Goal: Transaction & Acquisition: Obtain resource

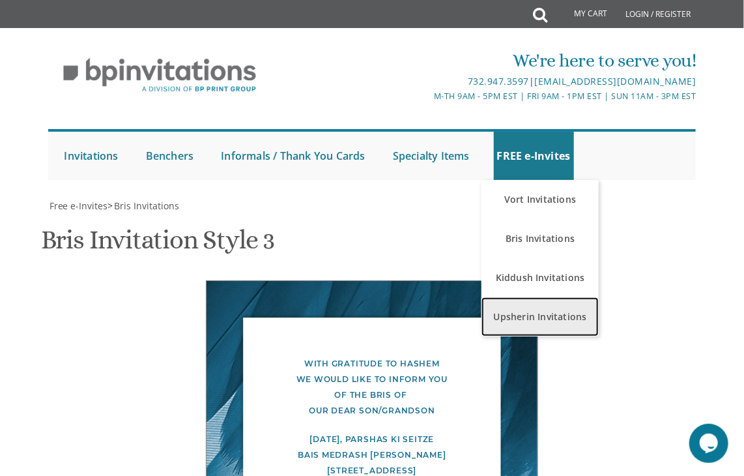
click at [550, 306] on link "Upsherin Invitations" at bounding box center [540, 316] width 117 height 39
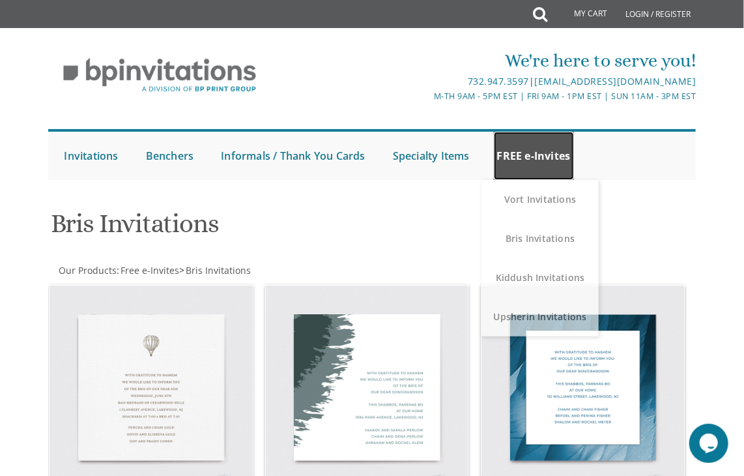
click at [534, 152] on link "FREE e-Invites" at bounding box center [534, 156] width 80 height 48
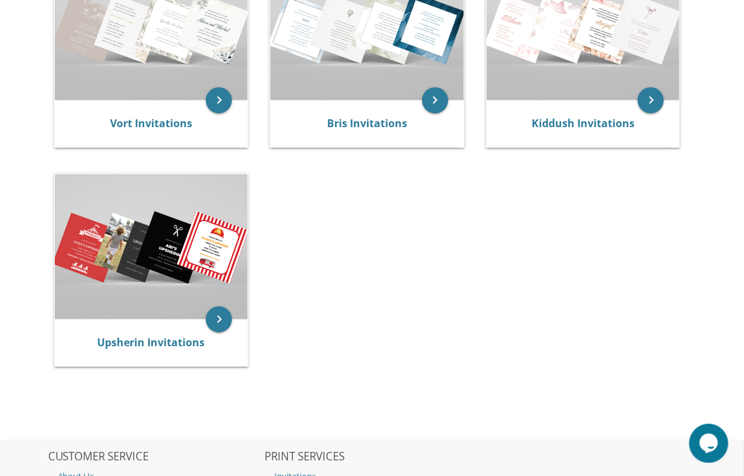
scroll to position [342, 0]
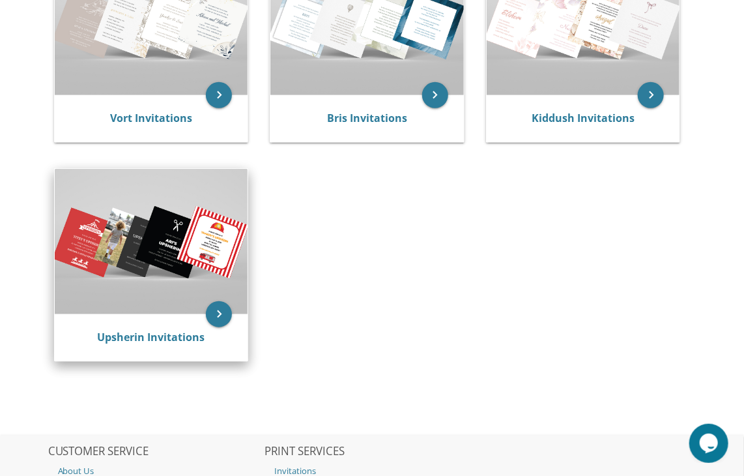
click at [162, 276] on img at bounding box center [152, 241] width 194 height 145
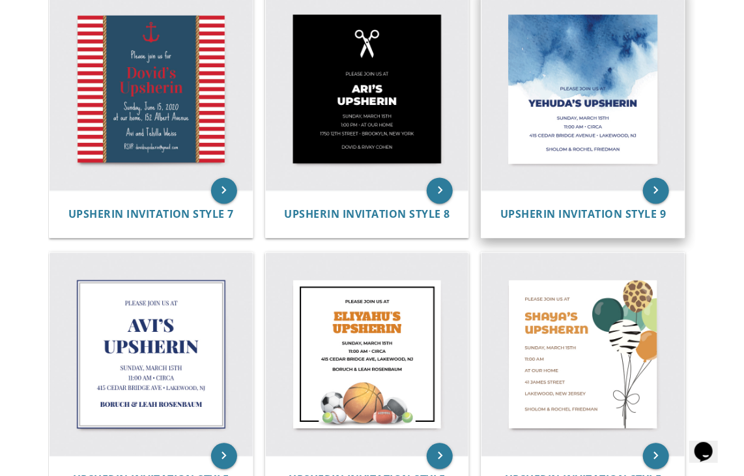
scroll to position [828, 0]
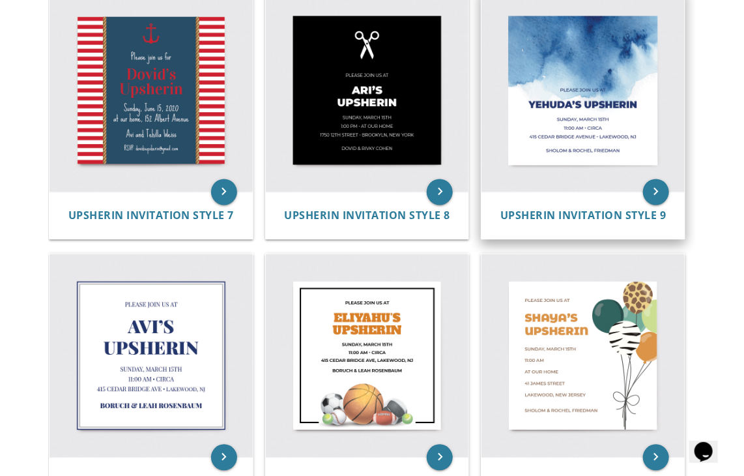
click at [581, 130] on img at bounding box center [583, 90] width 203 height 203
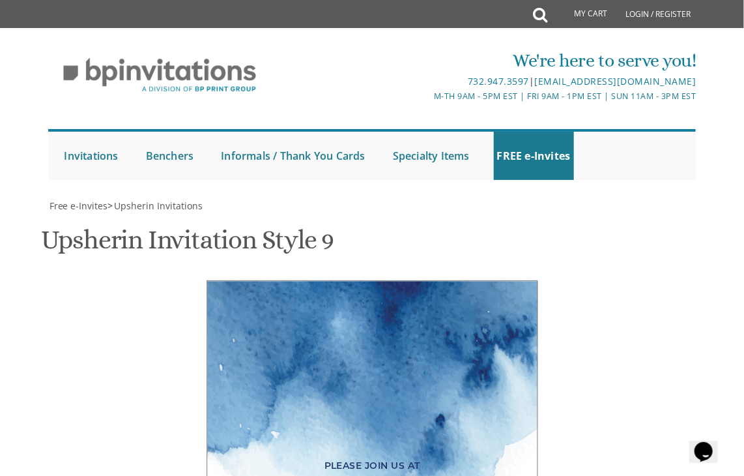
scroll to position [446, 0]
type textarea "Y"
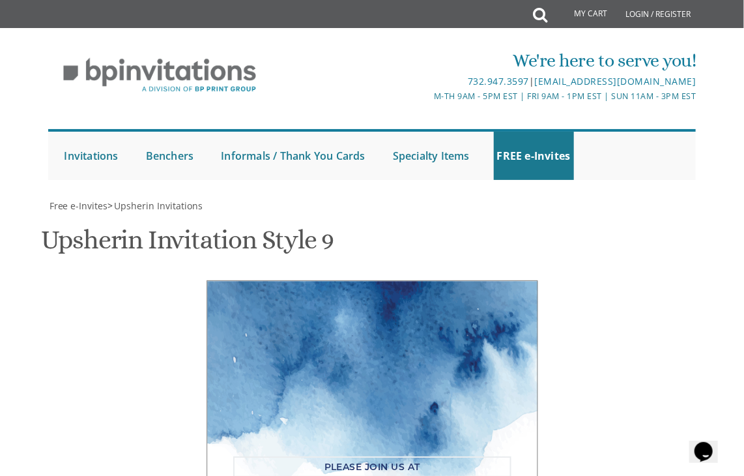
type textarea "Please join us for"
type textarea "Shema"
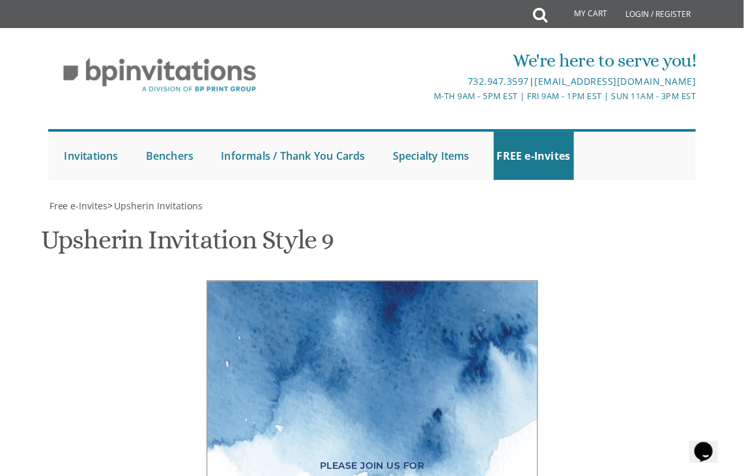
drag, startPoint x: 386, startPoint y: 312, endPoint x: 276, endPoint y: 319, distance: 109.7
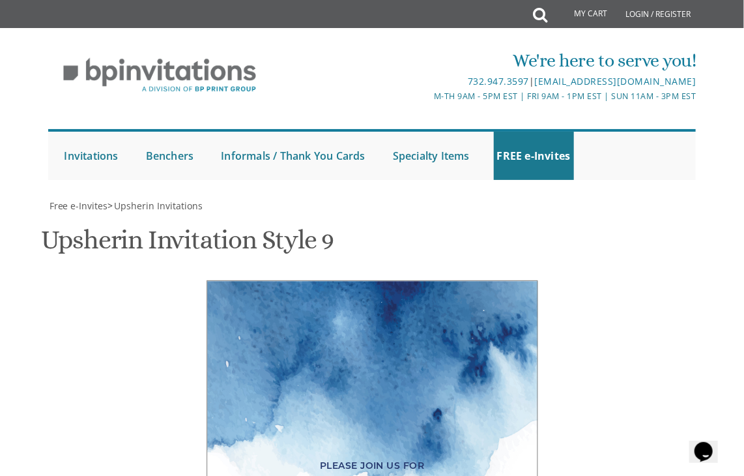
type textarea "[DATE] 6:30 Pm 436 second st • [GEOGRAPHIC_DATA], [GEOGRAPHIC_DATA]"
type textarea "S"
type textarea "[PERSON_NAME] & [PERSON_NAME]"
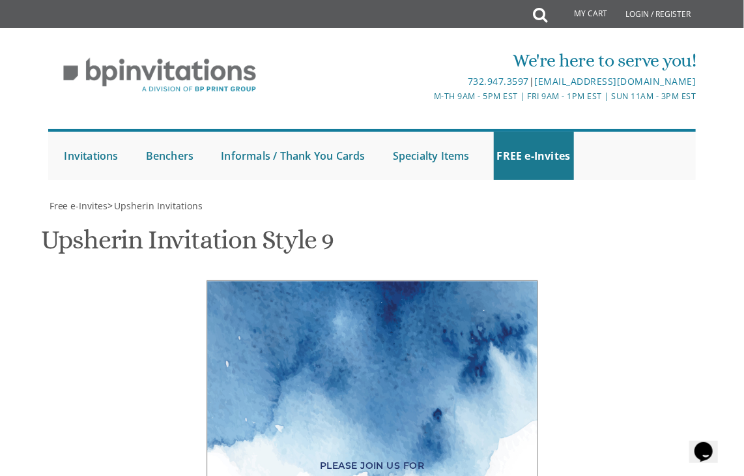
scroll to position [550, 0]
type input "[EMAIL_ADDRESS][DOMAIN_NAME]"
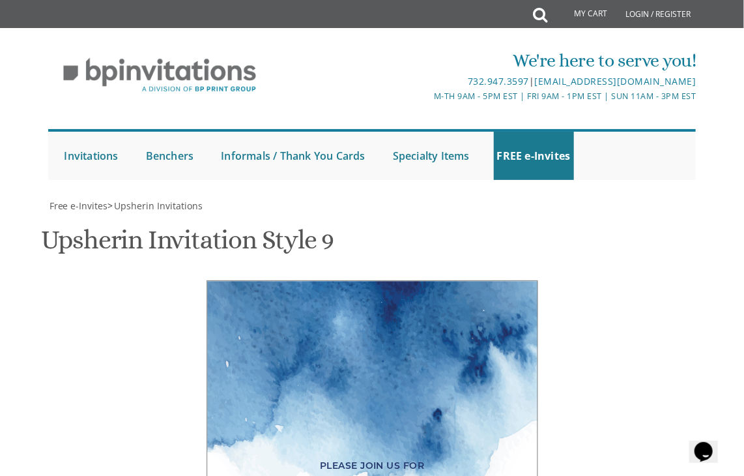
type textarea "[DATE] 5:30 pm [STREET_ADDRESS] • [GEOGRAPHIC_DATA], [GEOGRAPHIC_DATA]"
